Goal: Task Accomplishment & Management: Manage account settings

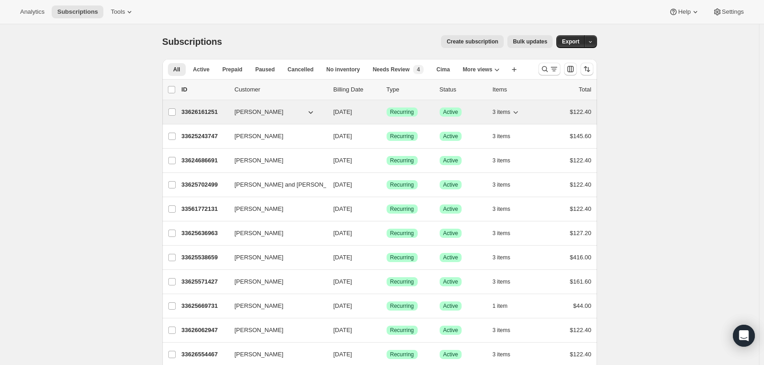
click at [202, 112] on p "33626161251" at bounding box center [205, 111] width 46 height 9
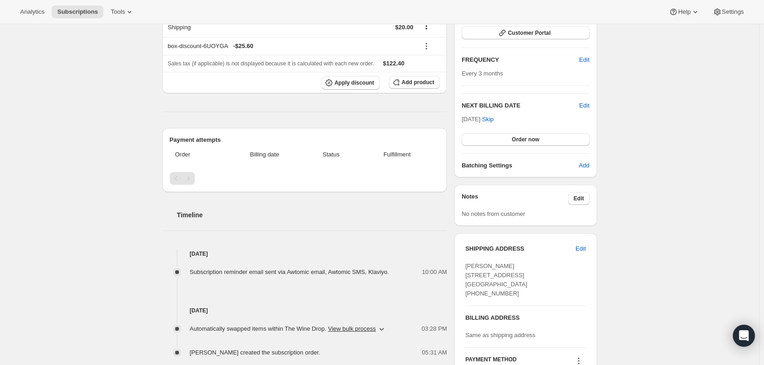
scroll to position [229, 0]
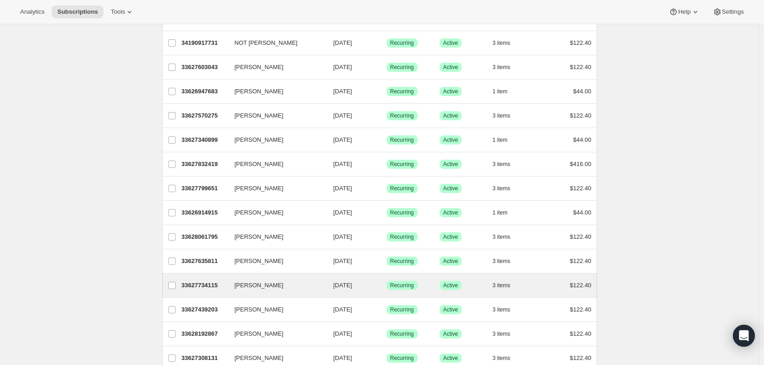
scroll to position [960, 0]
